Goal: Complete application form: Complete application form

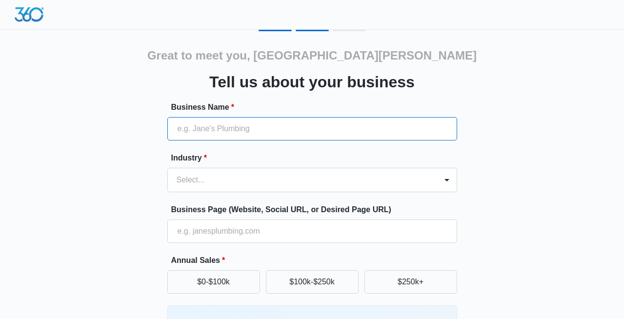
drag, startPoint x: 197, startPoint y: 127, endPoint x: 246, endPoint y: 123, distance: 49.5
click at [246, 123] on input "Business Name *" at bounding box center [312, 128] width 290 height 23
paste input "Santa [PERSON_NAME] Family Dentistry"
type input "Santa [PERSON_NAME] Family Dentistry"
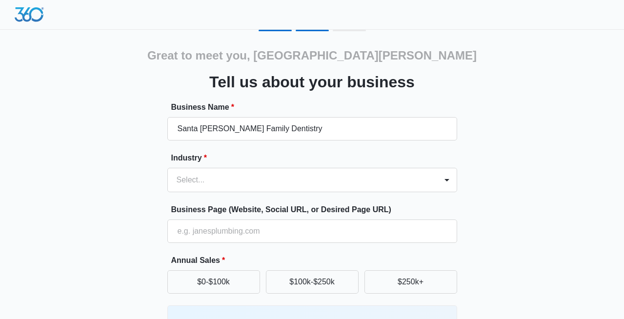
click at [501, 150] on div "Great to meet you, [GEOGRAPHIC_DATA][PERSON_NAME] Tell us about your business B…" at bounding box center [313, 228] width 586 height 396
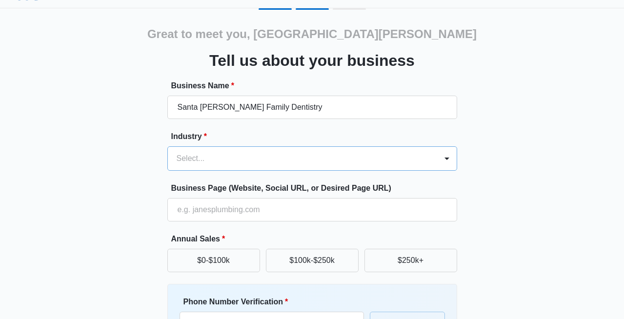
click at [425, 171] on div "Select..." at bounding box center [312, 158] width 290 height 24
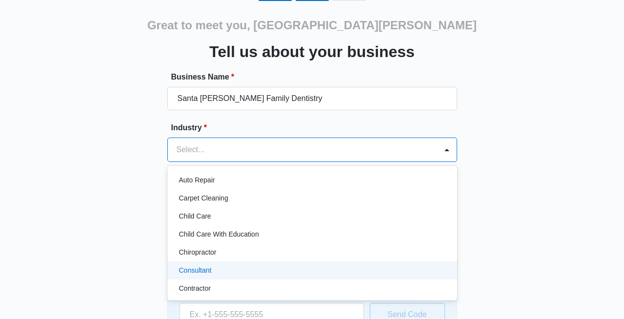
scroll to position [117, 0]
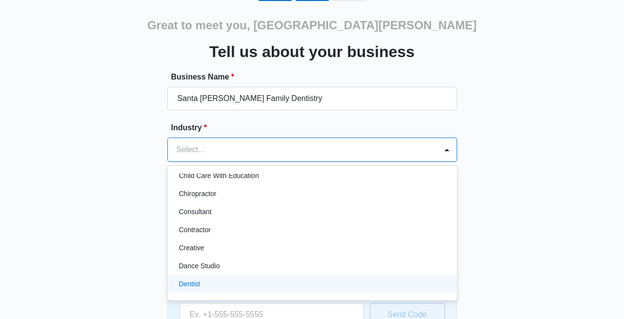
click at [245, 283] on div "Dentist" at bounding box center [311, 284] width 265 height 10
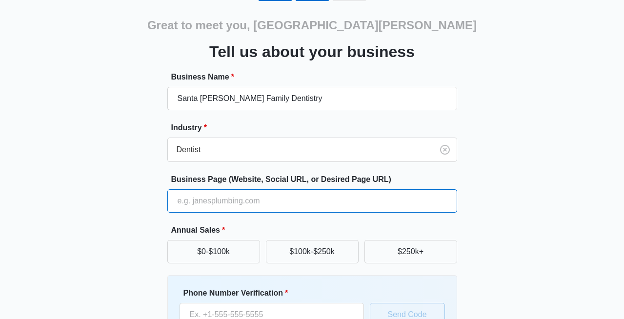
click at [233, 200] on input "Business Page (Website, Social URL, or Desired Page URL)" at bounding box center [312, 200] width 290 height 23
paste input "[URL][DOMAIN_NAME]"
type input "[URL][DOMAIN_NAME]"
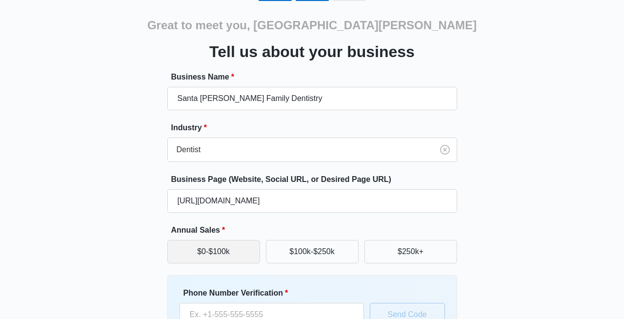
click at [216, 247] on button "$0-$100k" at bounding box center [213, 251] width 93 height 23
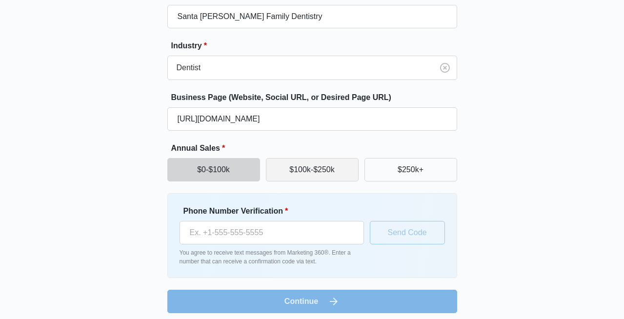
scroll to position [118, 0]
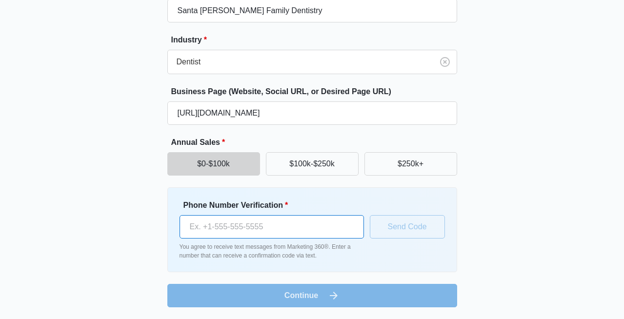
click at [281, 226] on input "Phone Number Verification *" at bounding box center [272, 226] width 184 height 23
paste input "[PHONE_NUMBER]"
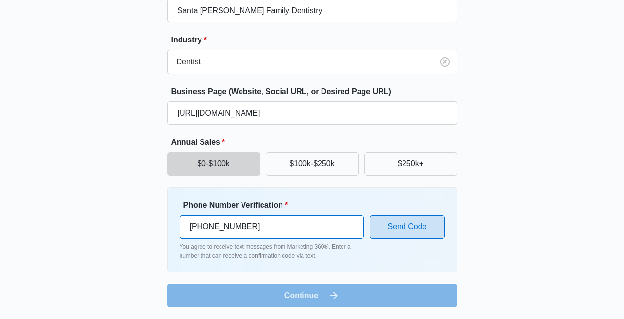
type input "[PHONE_NUMBER]"
click at [386, 222] on button "Send Code" at bounding box center [407, 226] width 75 height 23
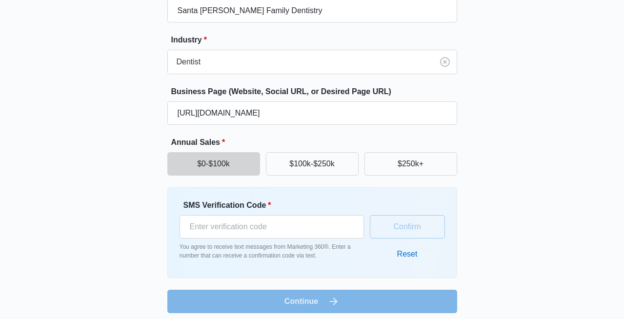
scroll to position [124, 0]
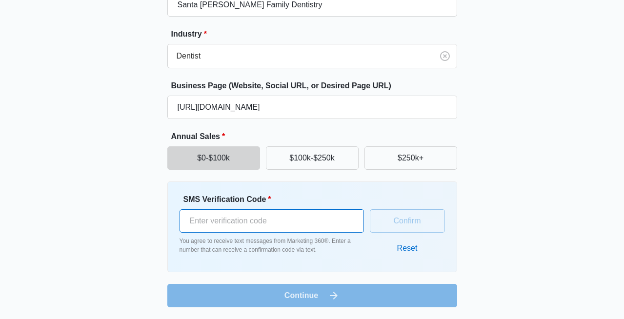
click at [269, 222] on input "SMS Verification Code *" at bounding box center [272, 220] width 184 height 23
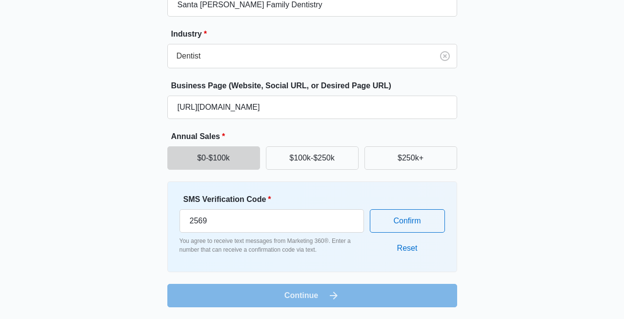
drag, startPoint x: 322, startPoint y: 297, endPoint x: 288, endPoint y: 292, distance: 34.0
click at [288, 292] on form "Business Name * Santa [PERSON_NAME] Family Dentistry Industry * Dentist Busines…" at bounding box center [312, 143] width 290 height 330
click at [249, 222] on input "2569" at bounding box center [272, 220] width 184 height 23
type input "2"
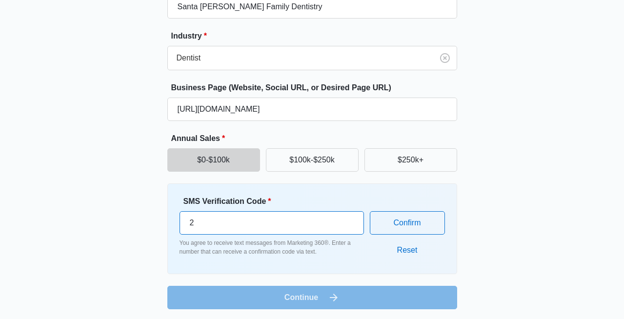
scroll to position [124, 0]
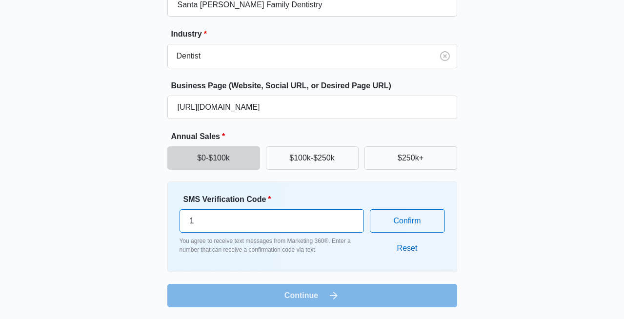
type input "1"
click at [320, 296] on form "Business Name * Santa [PERSON_NAME] Family Dentistry Industry * Dentist Busines…" at bounding box center [312, 143] width 290 height 330
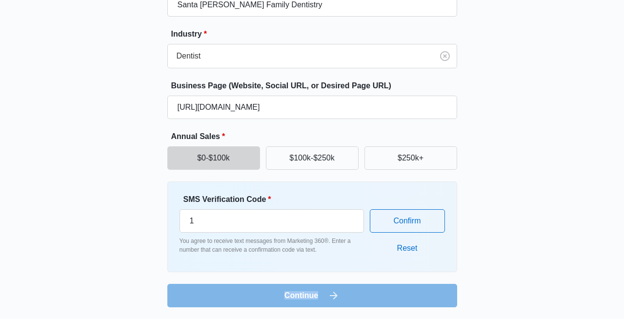
click at [320, 296] on form "Business Name * Santa [PERSON_NAME] Family Dentistry Industry * Dentist Busines…" at bounding box center [312, 143] width 290 height 330
